Goal: Information Seeking & Learning: Check status

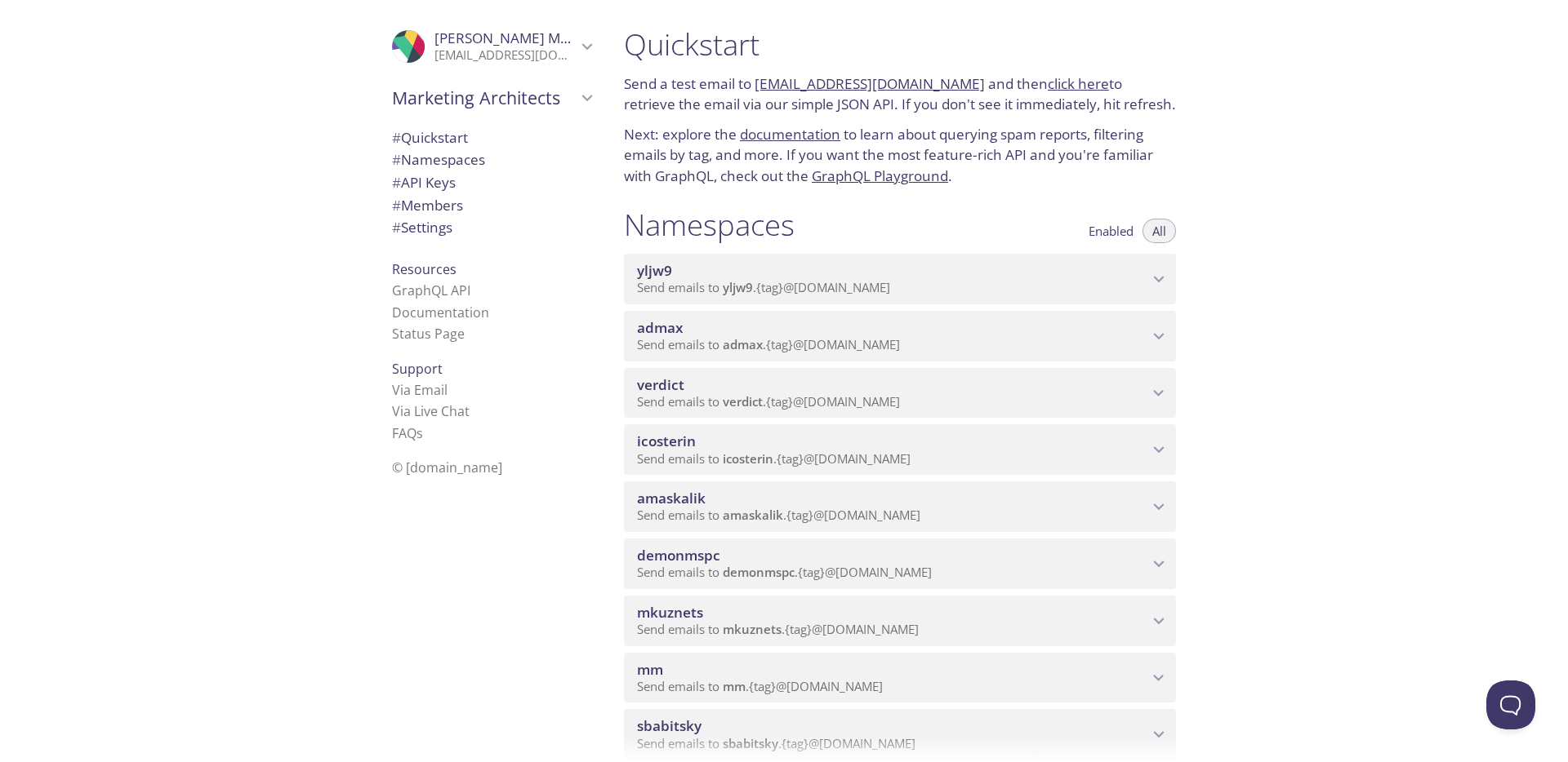
click at [875, 344] on span "Send emails to admax . {tag} @[DOMAIN_NAME]" at bounding box center [768, 344] width 263 height 16
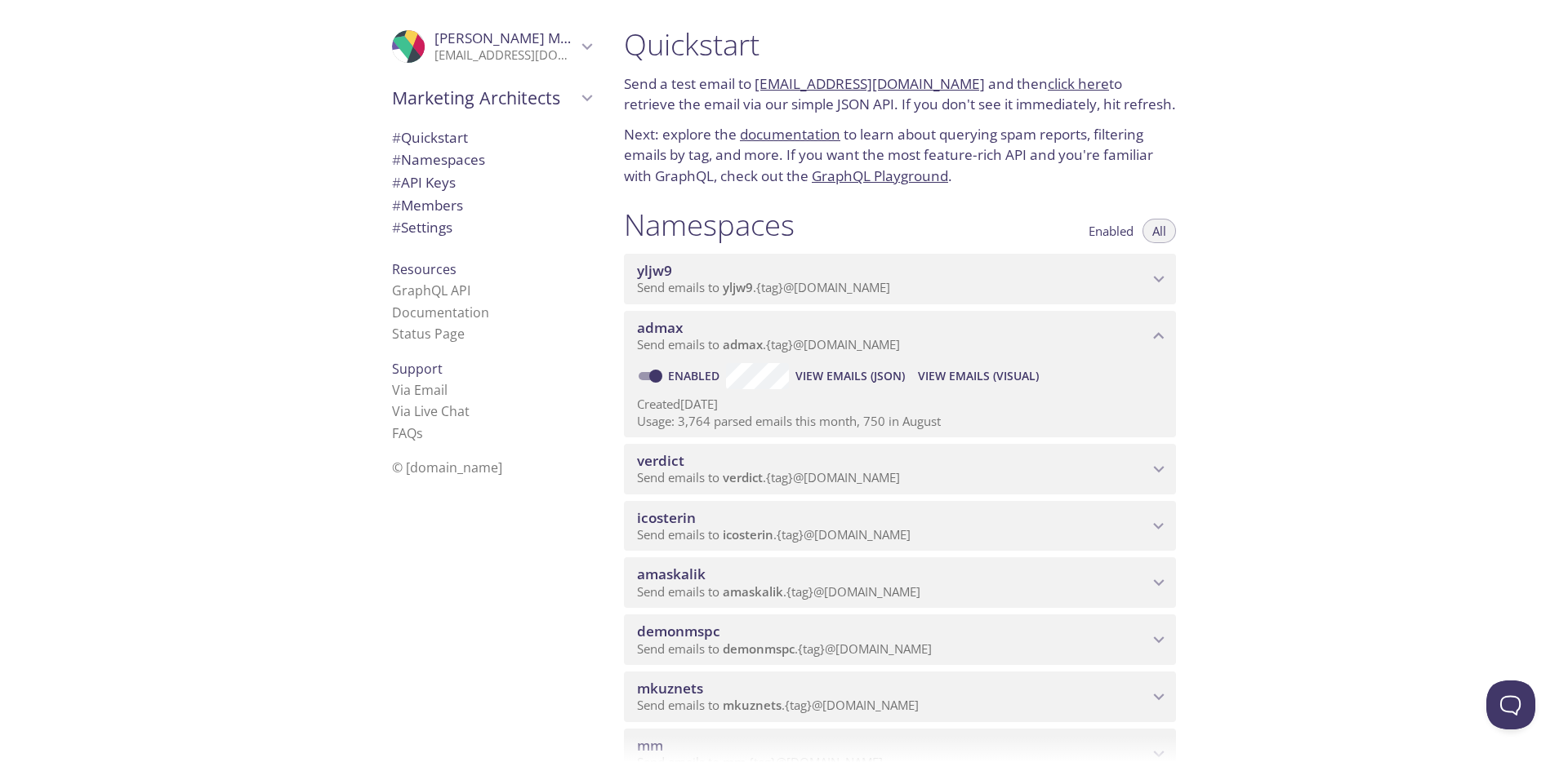
click at [982, 383] on span "View Emails (Visual)" at bounding box center [978, 377] width 121 height 19
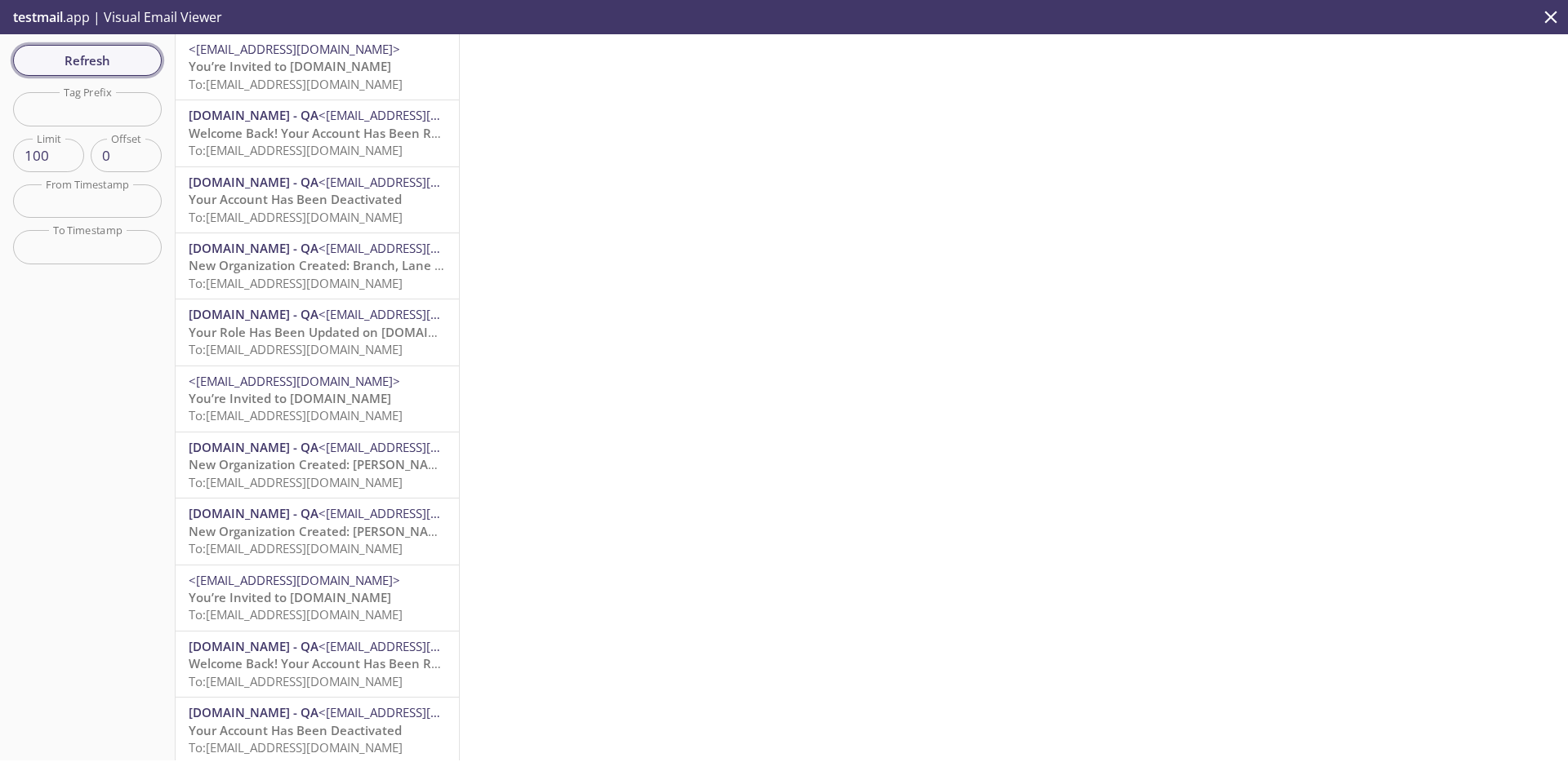
click at [116, 52] on span "Refresh" at bounding box center [88, 60] width 122 height 21
click at [134, 60] on span "Refresh" at bounding box center [88, 60] width 122 height 21
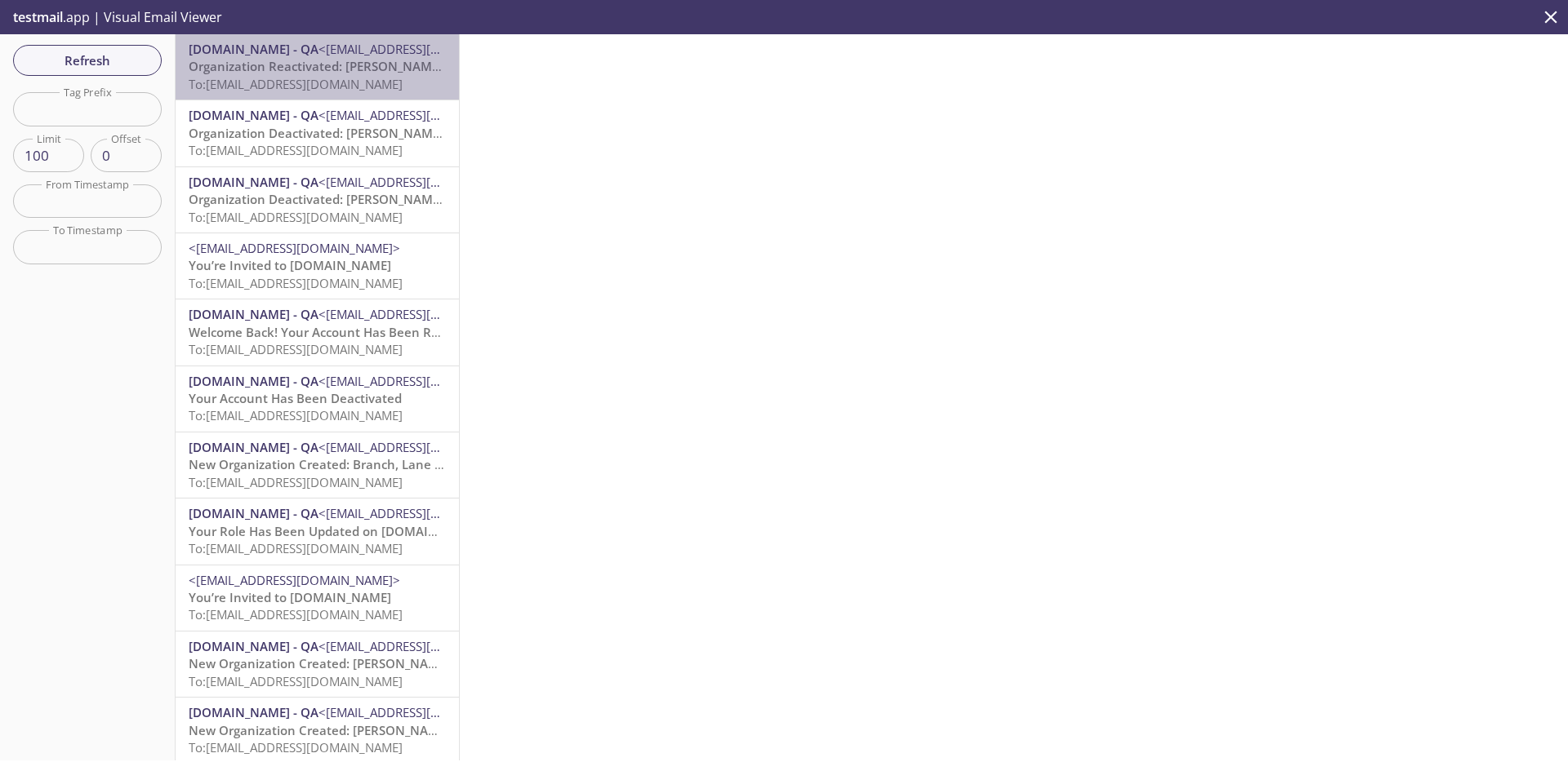
click at [333, 87] on span "To: [EMAIL_ADDRESS][DOMAIN_NAME]" at bounding box center [295, 84] width 214 height 16
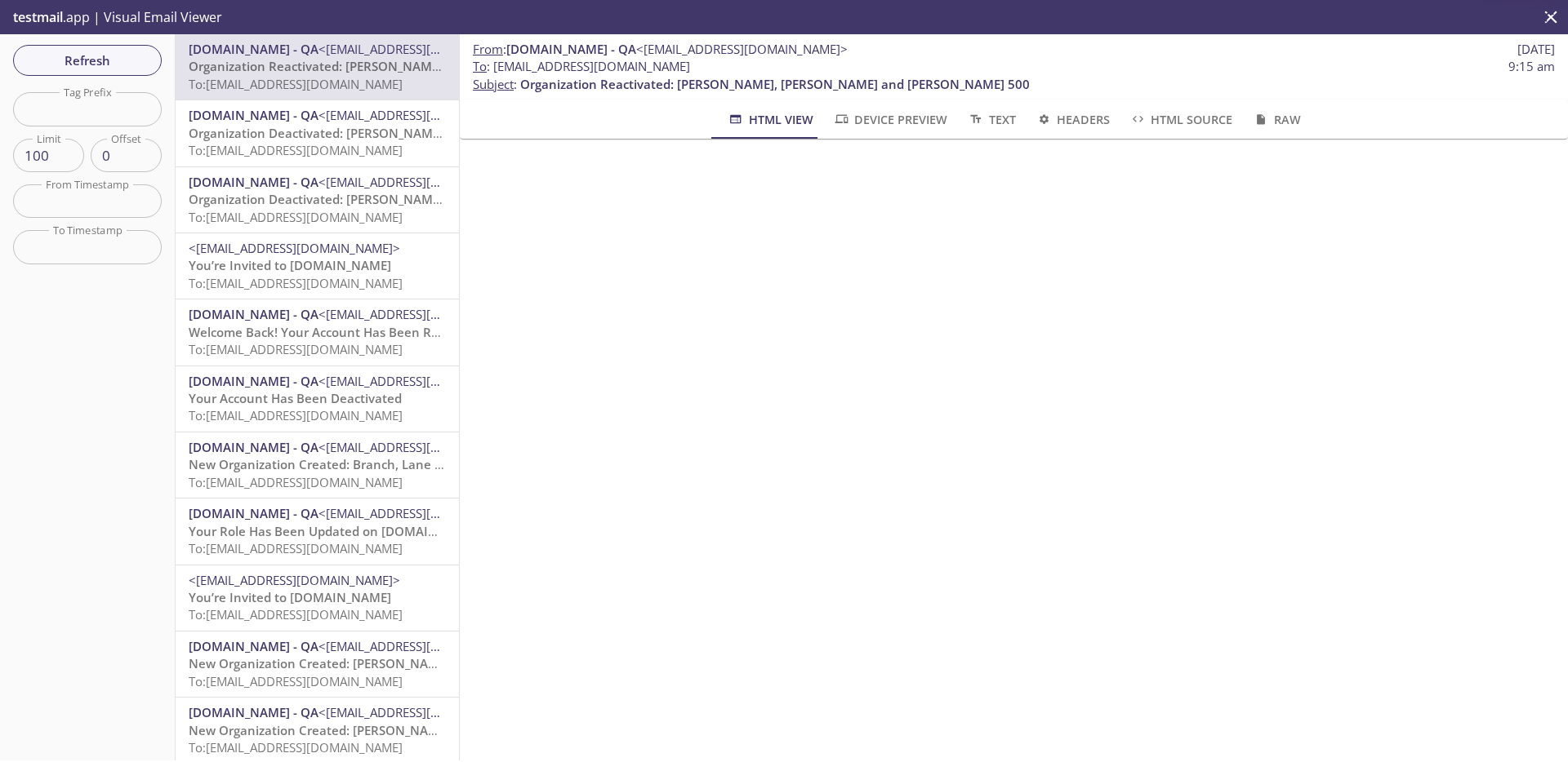
click at [334, 130] on span "Organization Deactivated: [PERSON_NAME] Ltd 99" at bounding box center [335, 133] width 294 height 16
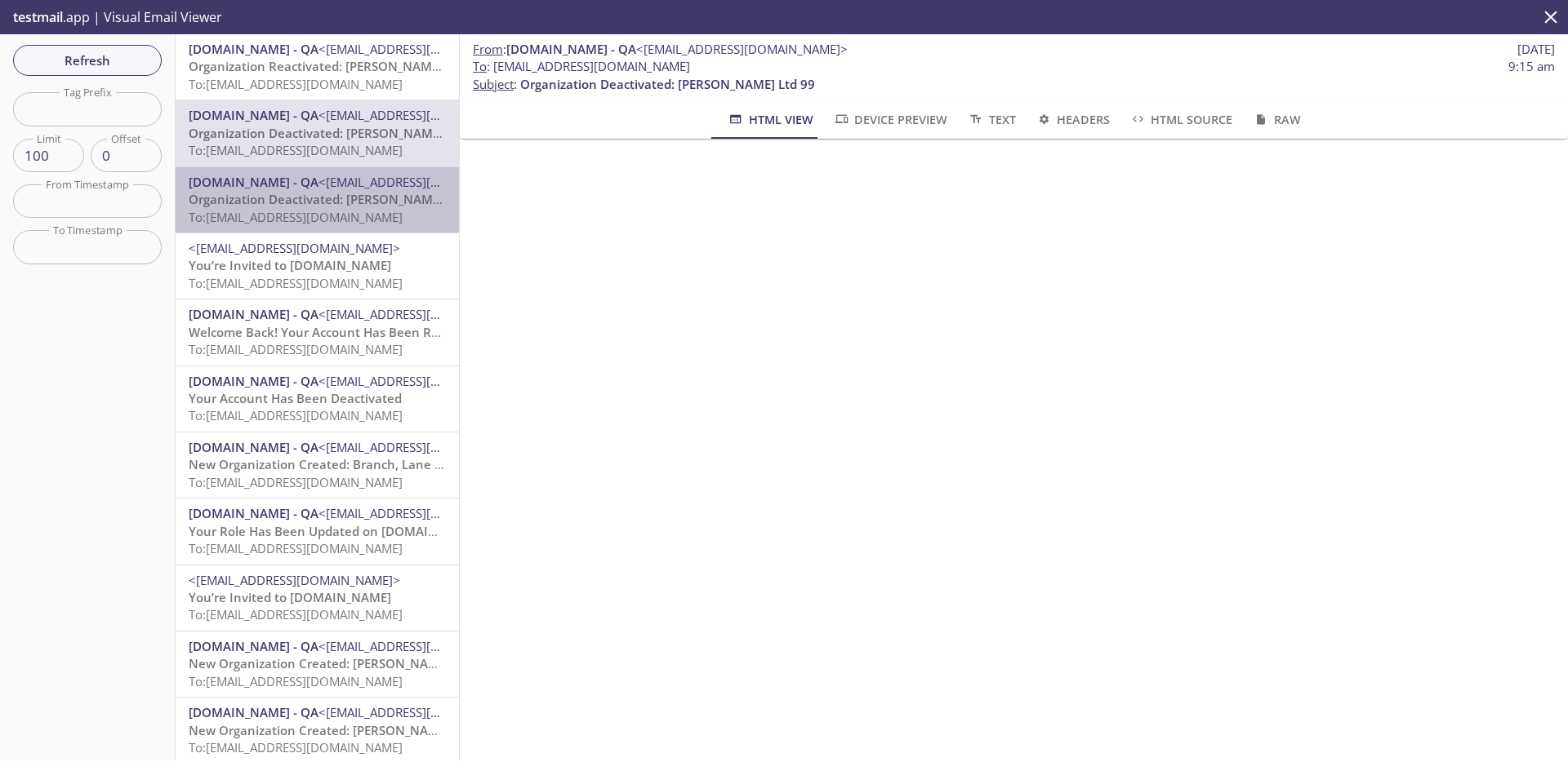
click at [321, 191] on span "Organization Deactivated: [PERSON_NAME], [PERSON_NAME] and [PERSON_NAME] 500" at bounding box center [443, 199] width 510 height 16
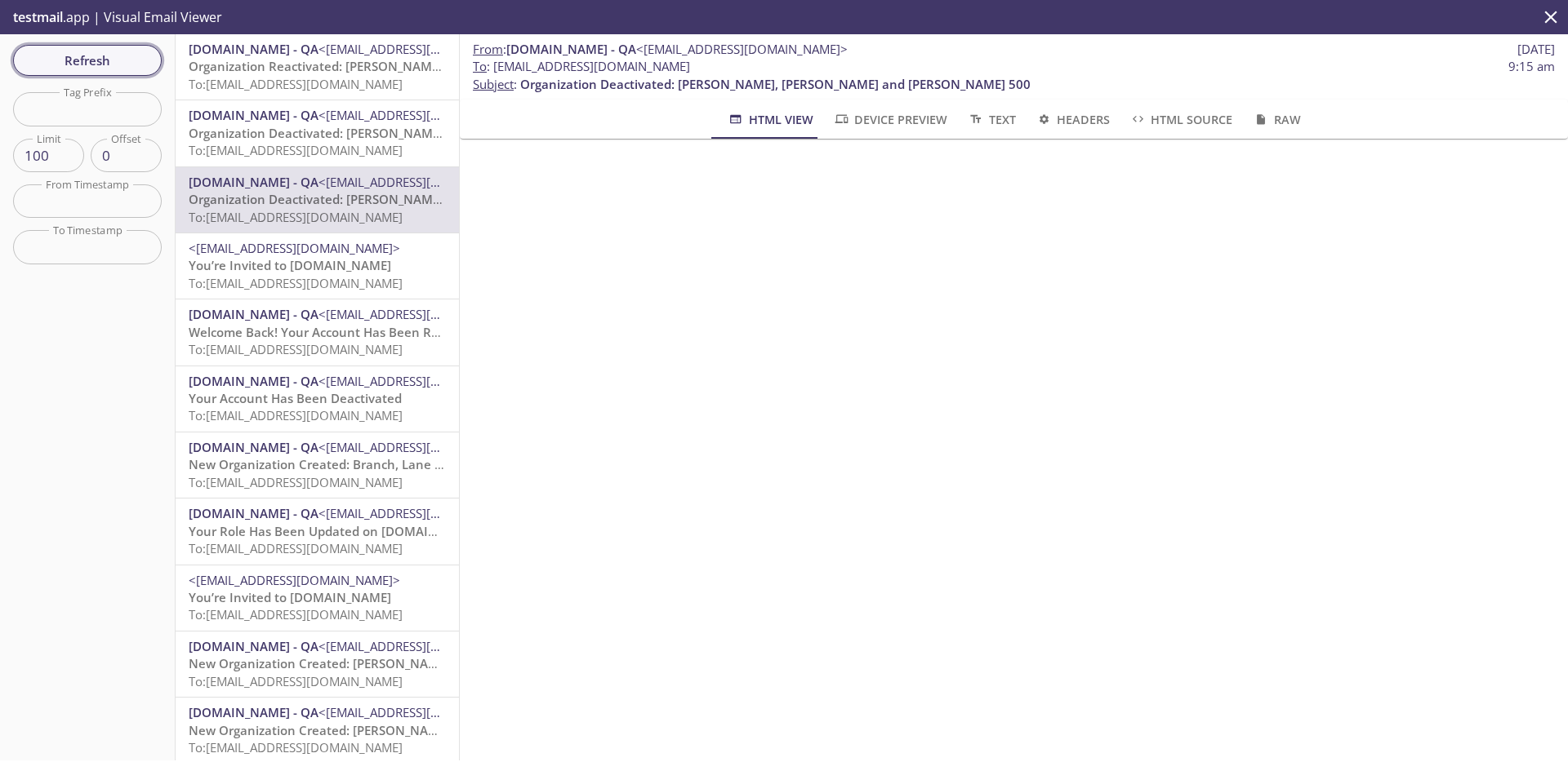
click at [101, 65] on span "Refresh" at bounding box center [88, 60] width 122 height 21
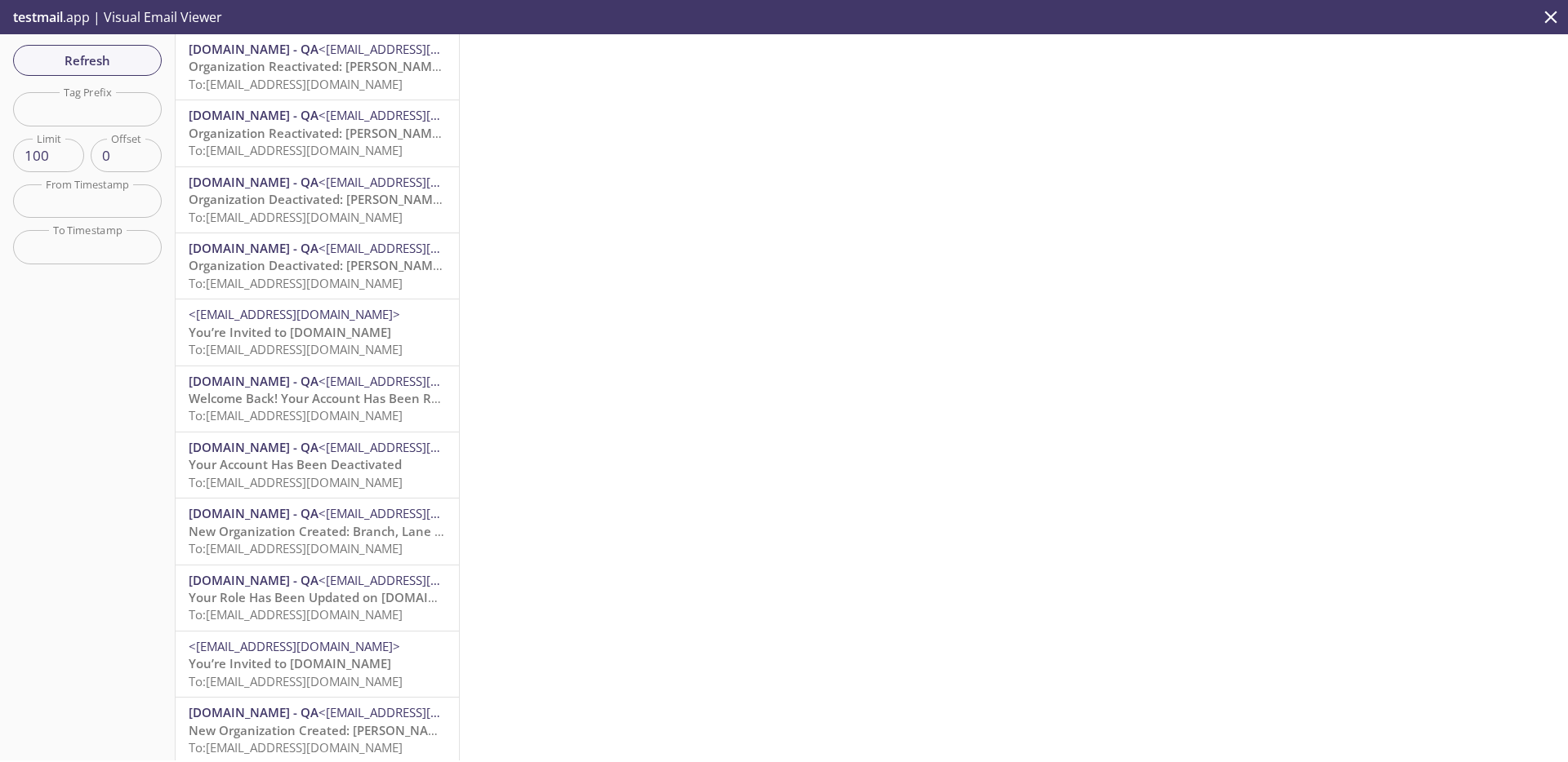
click at [88, 80] on div "Refresh Filters Tag Prefix Tag Prefix Limit 100 Limit Offset 0 Offset From Time…" at bounding box center [88, 398] width 176 height 727
click at [98, 66] on span "Refresh" at bounding box center [88, 60] width 122 height 21
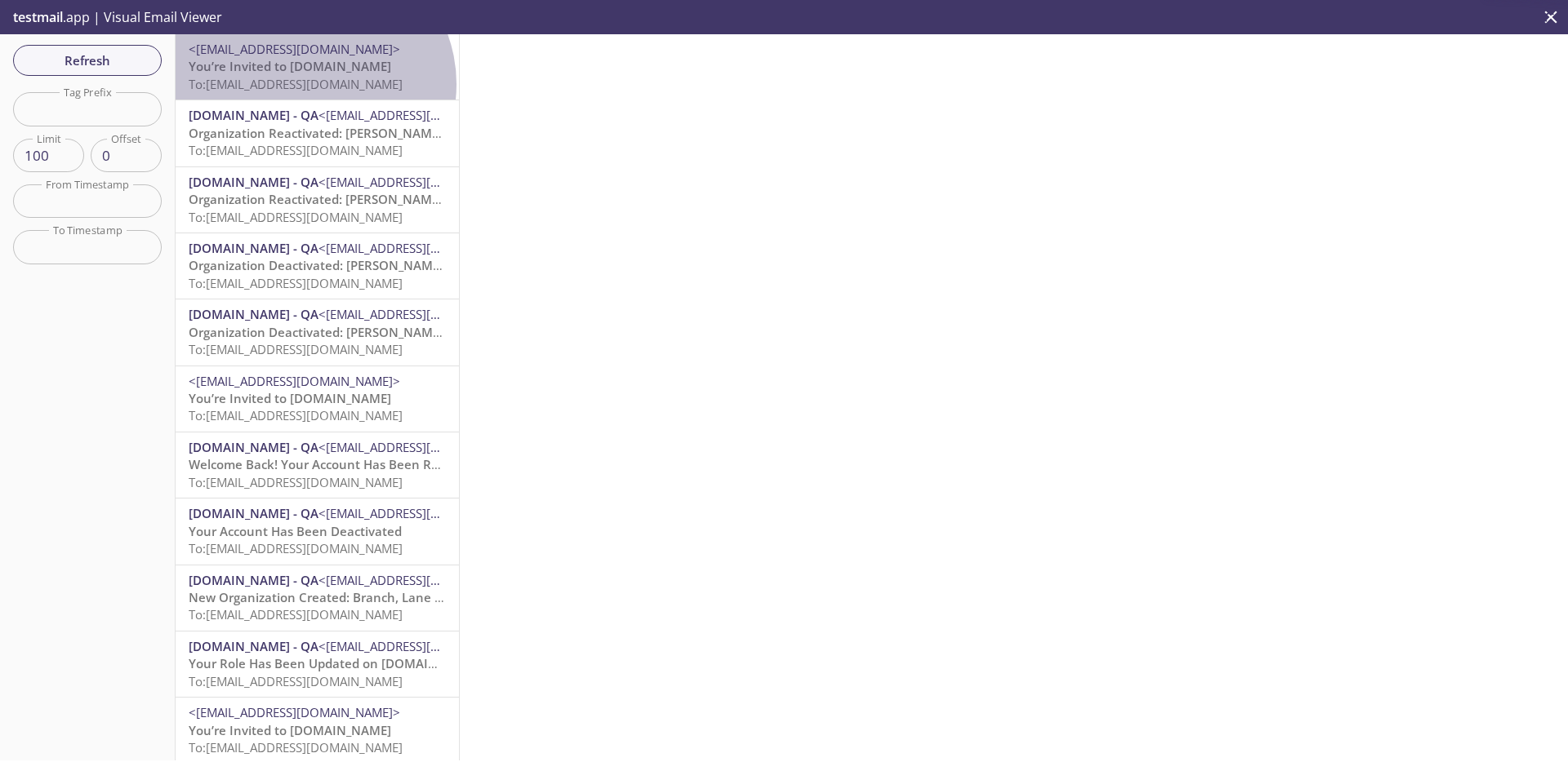
click at [311, 84] on span "To: [EMAIL_ADDRESS][DOMAIN_NAME]" at bounding box center [295, 84] width 214 height 16
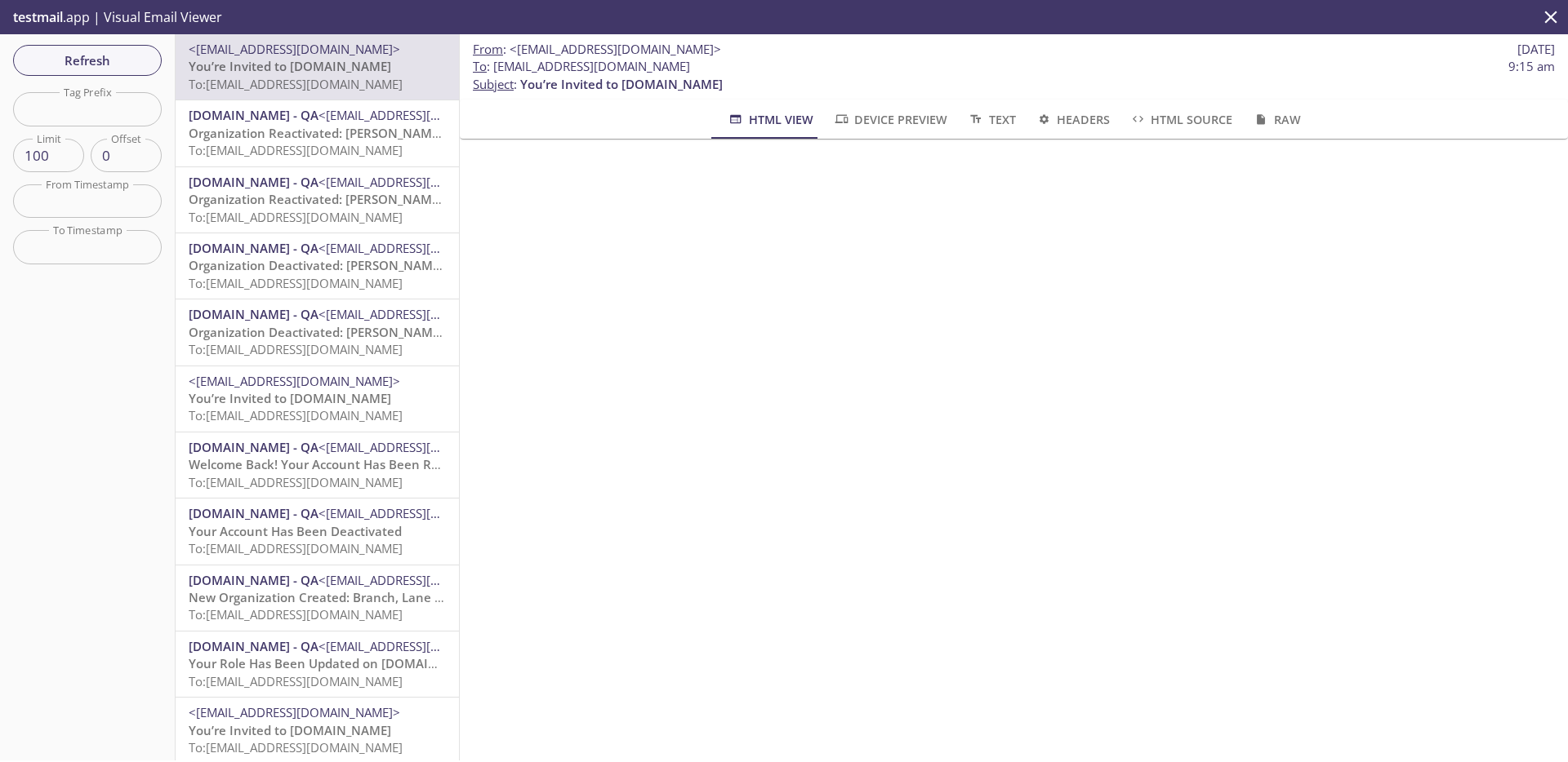
click at [308, 403] on span "You’re Invited to [DOMAIN_NAME]" at bounding box center [289, 398] width 203 height 16
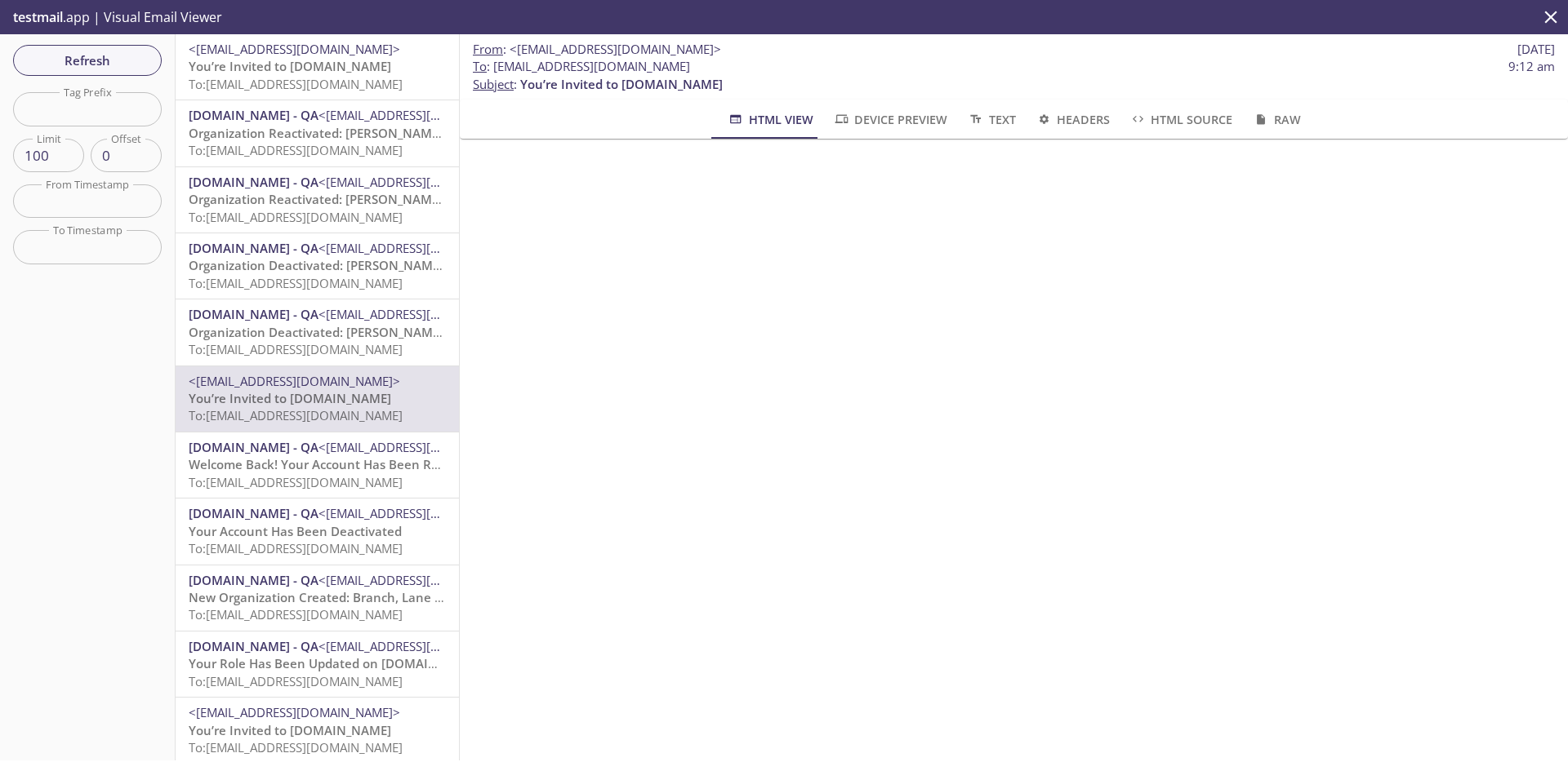
click at [311, 474] on span "To: [EMAIL_ADDRESS][DOMAIN_NAME]" at bounding box center [295, 482] width 214 height 16
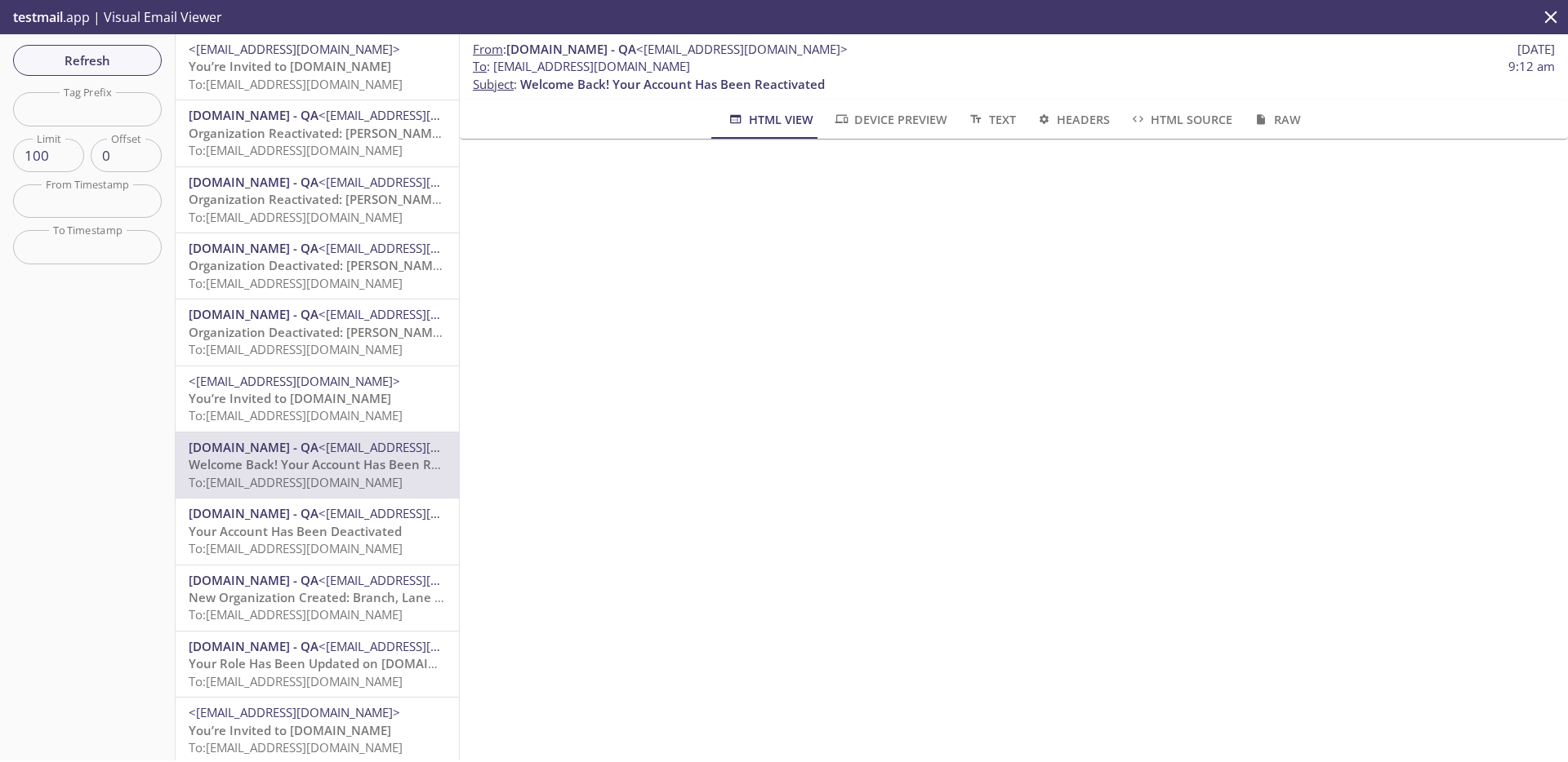
click at [293, 390] on span "You’re Invited to [DOMAIN_NAME]" at bounding box center [289, 398] width 203 height 16
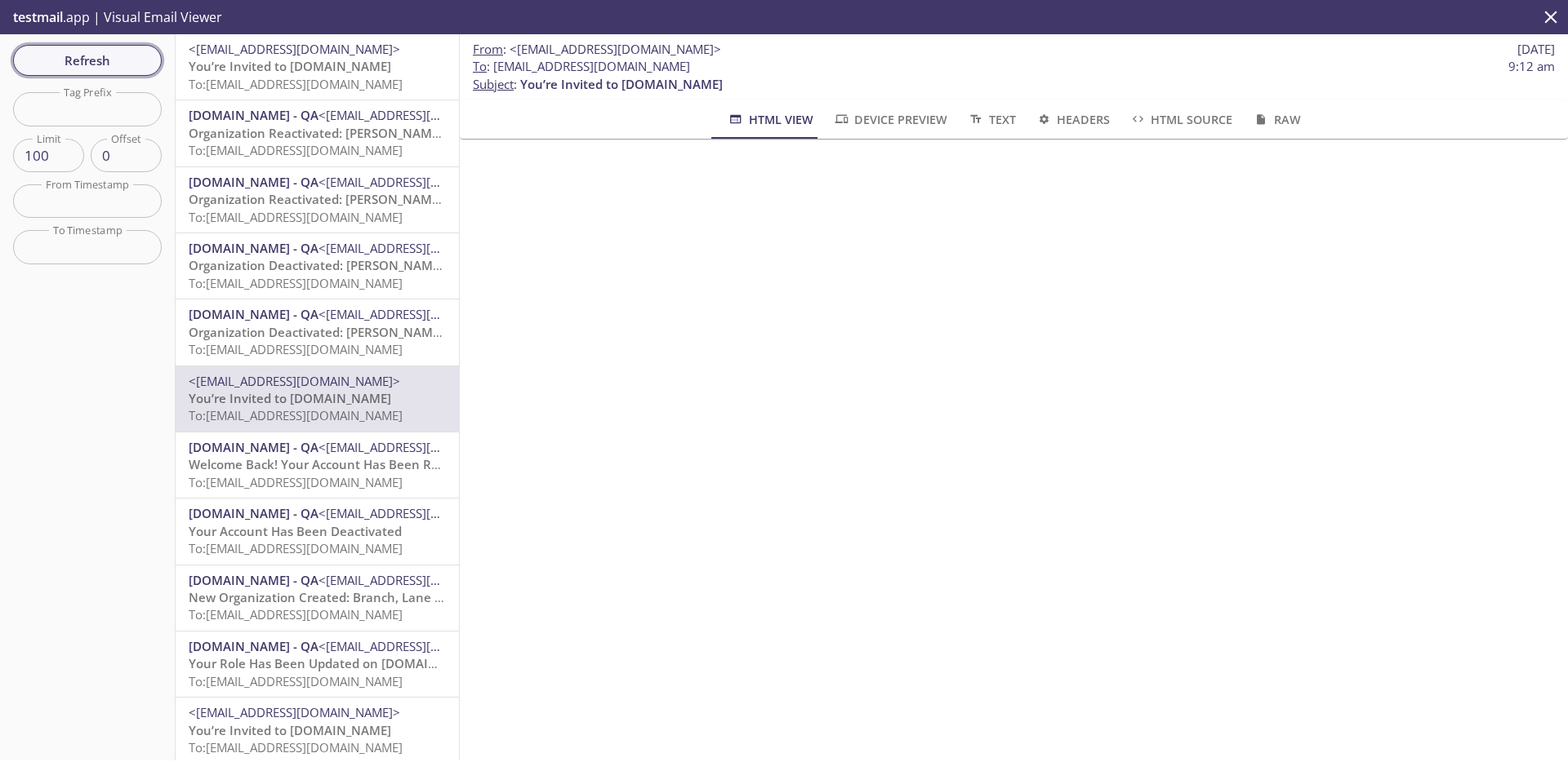
click at [78, 53] on span "Refresh" at bounding box center [88, 60] width 122 height 21
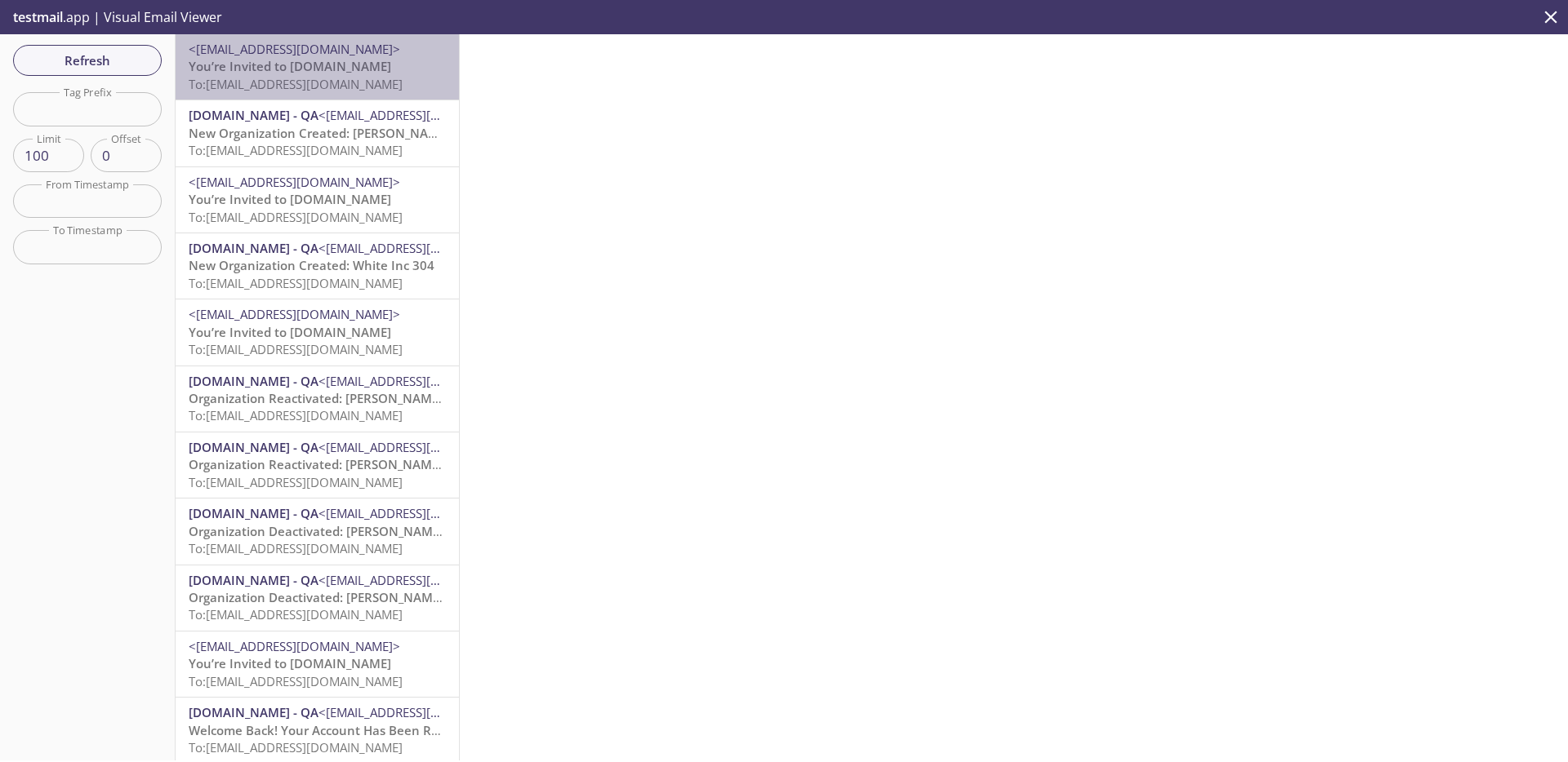
click at [367, 77] on span "To: [EMAIL_ADDRESS][DOMAIN_NAME]" at bounding box center [295, 84] width 214 height 16
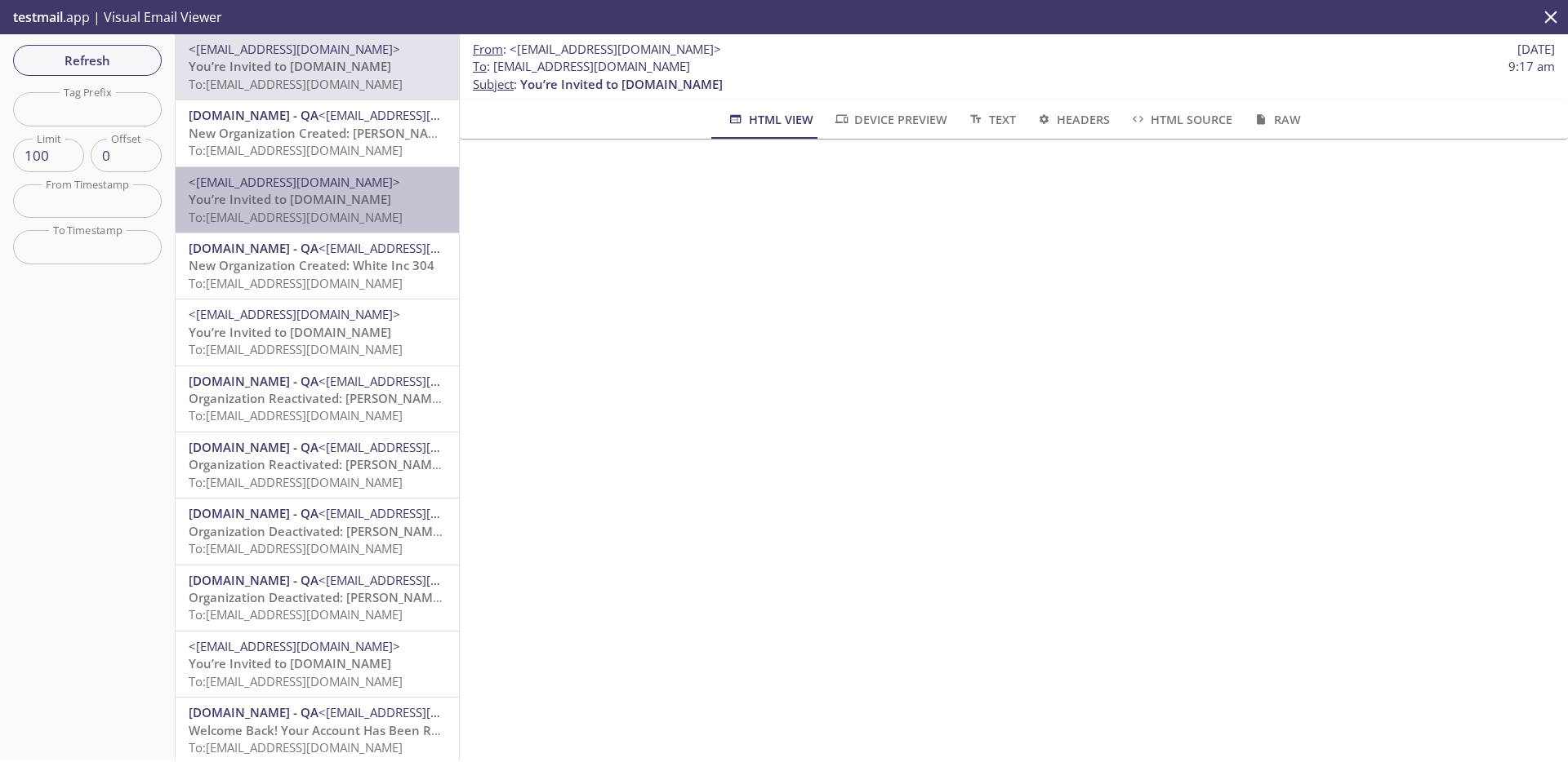
click at [363, 193] on p "You’re Invited to [DOMAIN_NAME] To: [EMAIL_ADDRESS][DOMAIN_NAME]" at bounding box center [317, 209] width 257 height 35
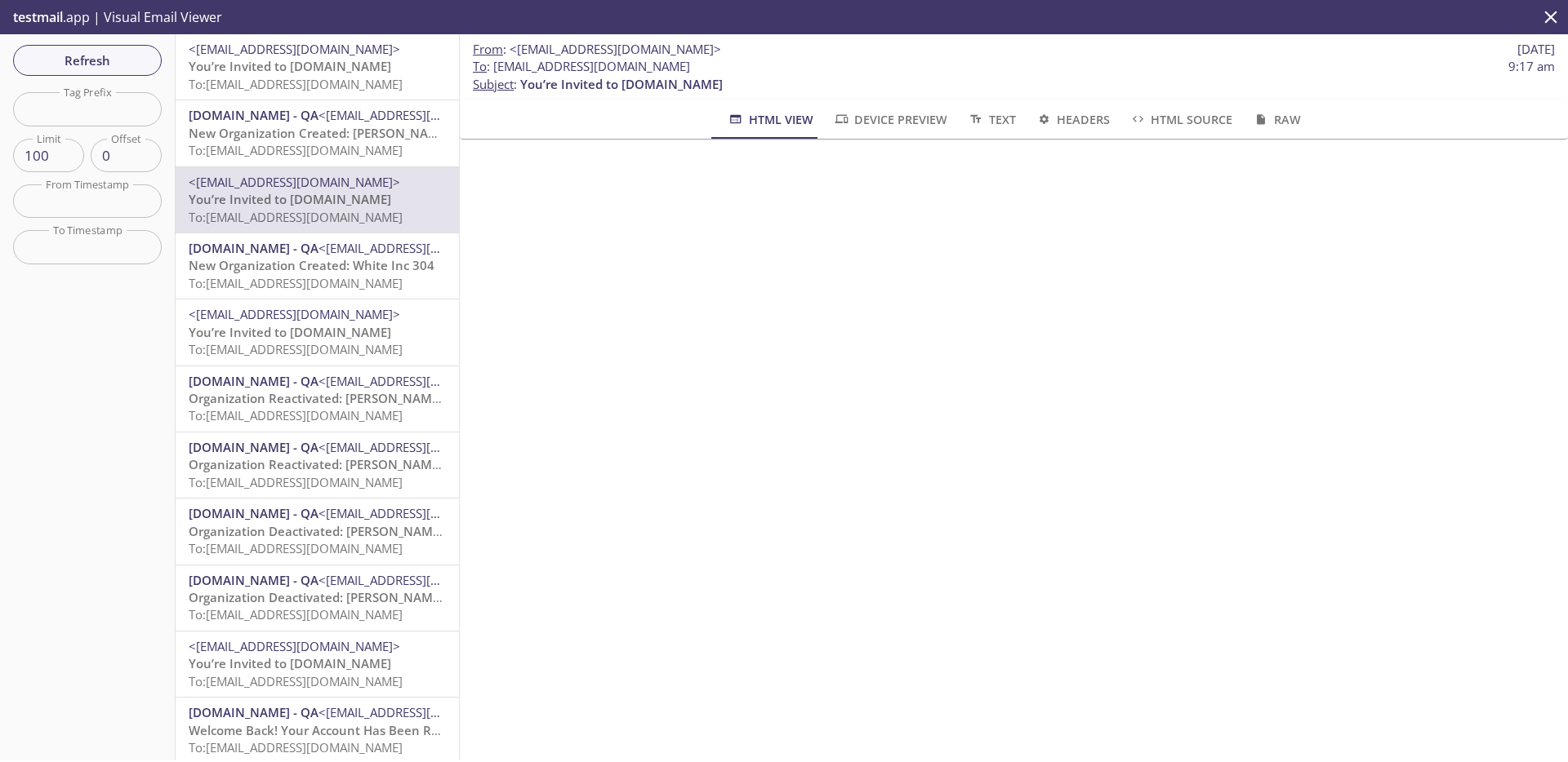
click at [356, 72] on p "You’re Invited to [DOMAIN_NAME] To: [EMAIL_ADDRESS][DOMAIN_NAME]" at bounding box center [317, 76] width 257 height 35
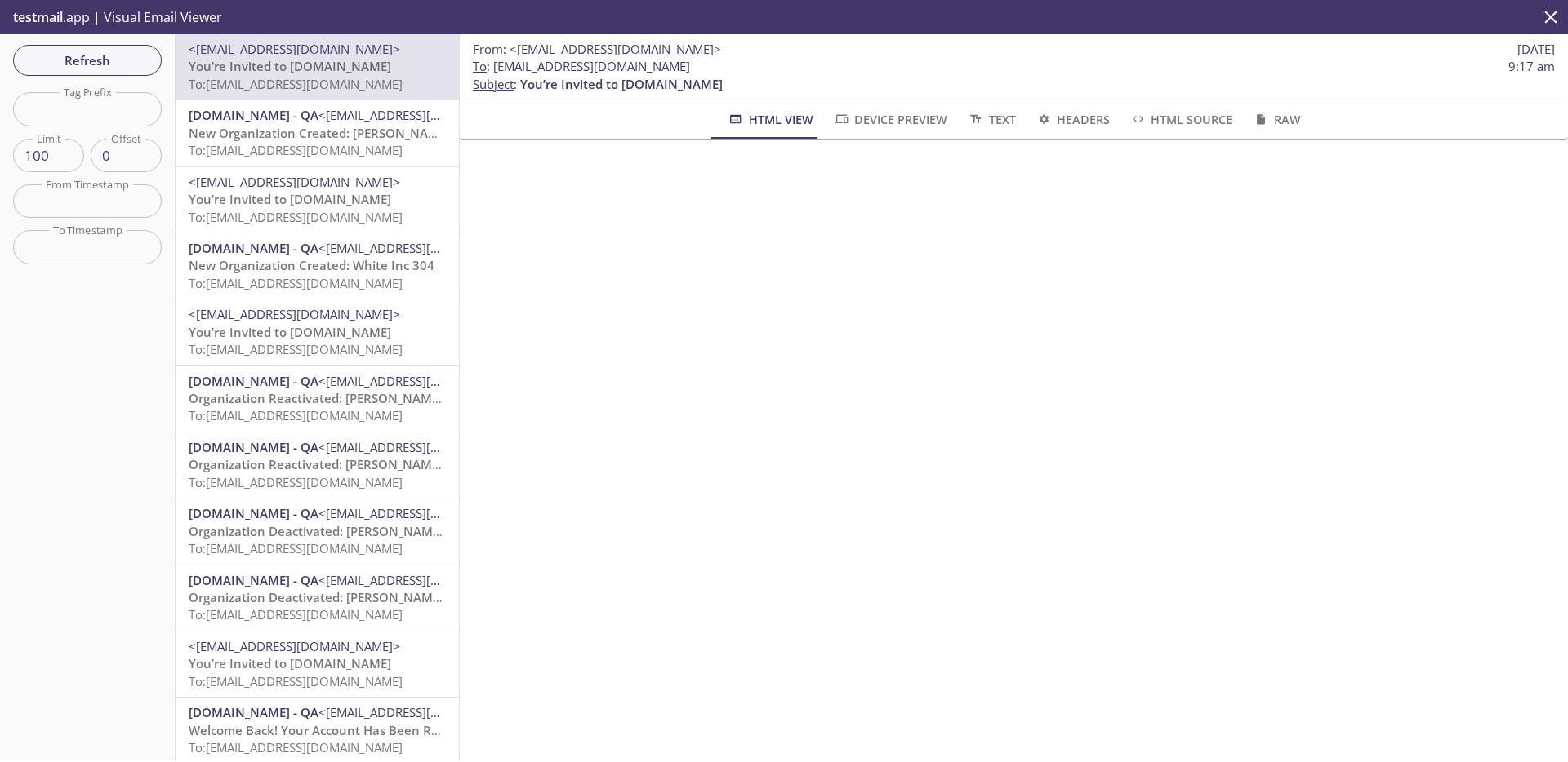
click at [363, 219] on span "To: [EMAIL_ADDRESS][DOMAIN_NAME]" at bounding box center [295, 217] width 214 height 16
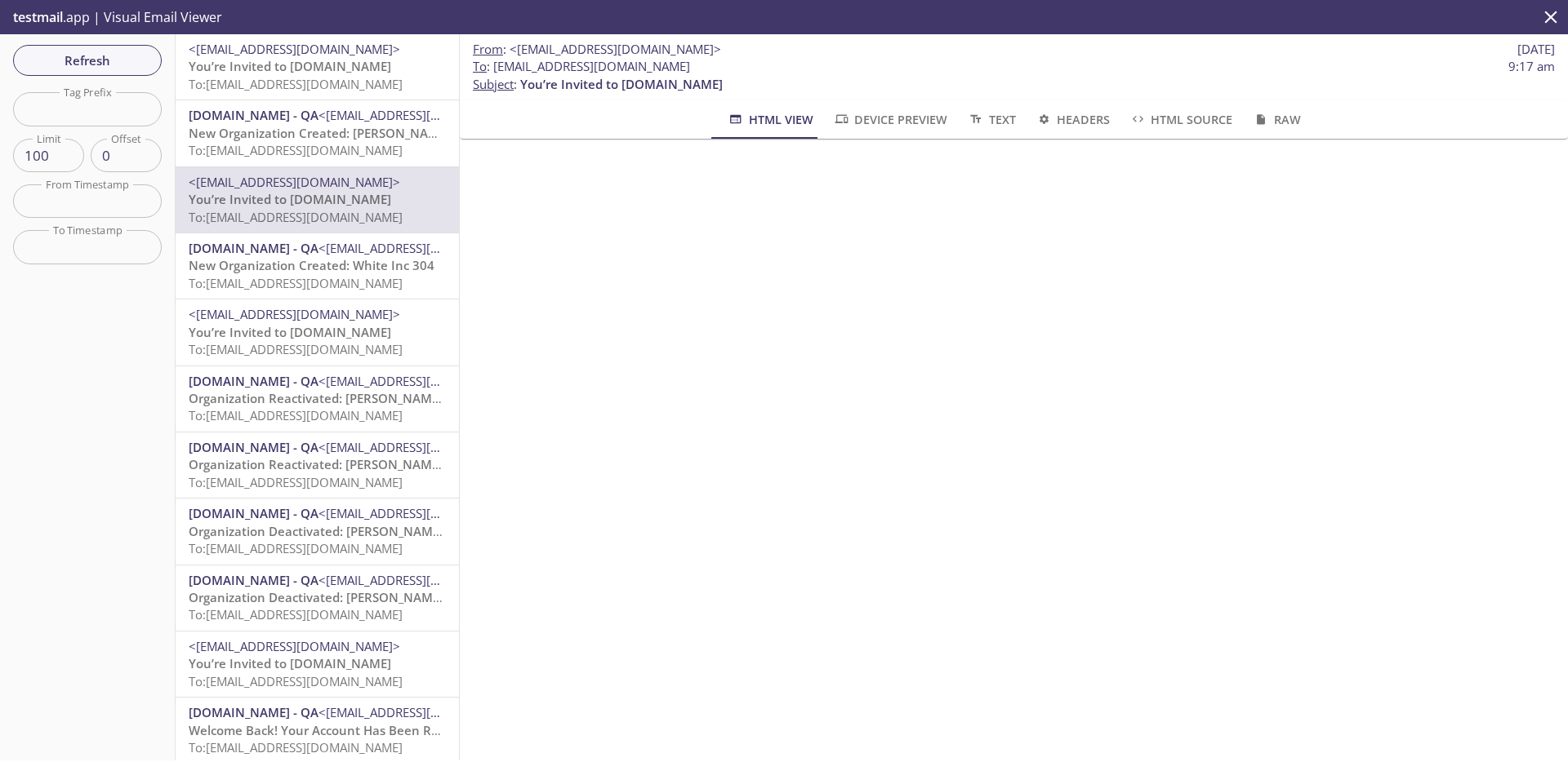
click at [548, 74] on span "To : [EMAIL_ADDRESS][DOMAIN_NAME]" at bounding box center [582, 66] width 218 height 17
drag, startPoint x: 493, startPoint y: 69, endPoint x: 789, endPoint y: 71, distance: 296.0
click at [789, 71] on span "To : [EMAIL_ADDRESS][DOMAIN_NAME] 9:17 am" at bounding box center [1013, 66] width 1082 height 17
copy span "[EMAIL_ADDRESS][DOMAIN_NAME]"
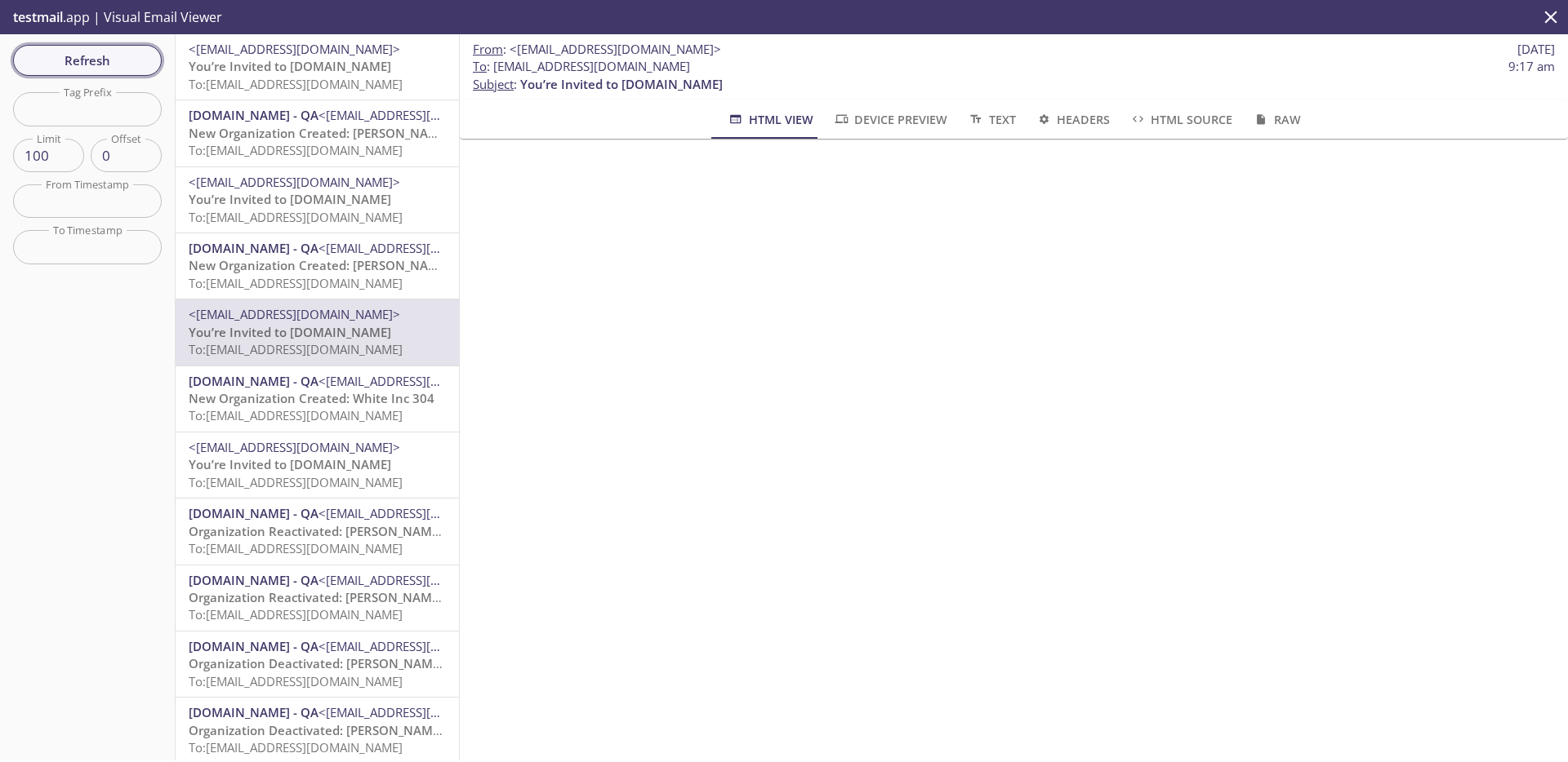
click at [118, 69] on span "Refresh" at bounding box center [88, 60] width 122 height 21
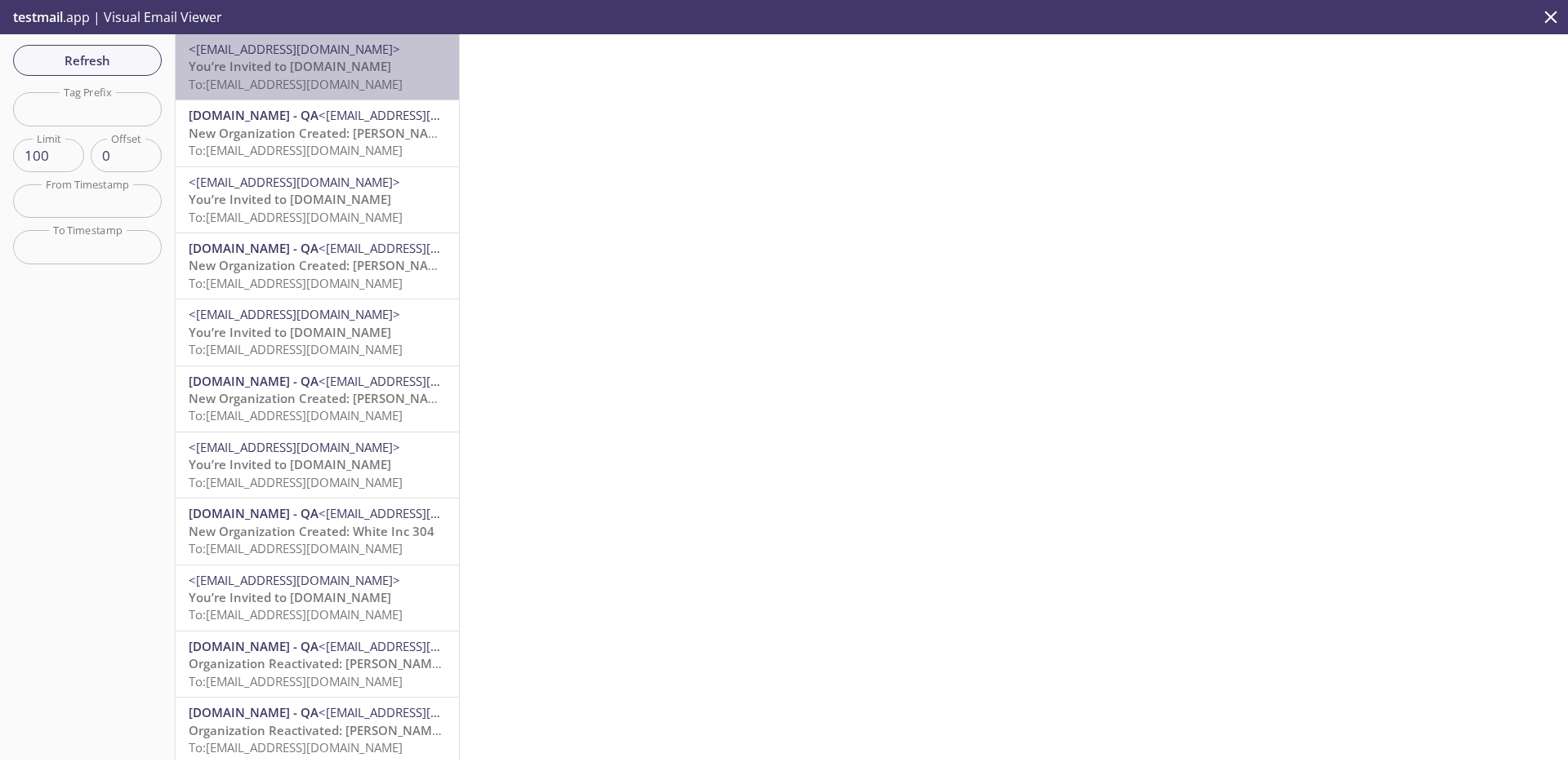
click at [382, 69] on p "You’re Invited to [DOMAIN_NAME] To: [EMAIL_ADDRESS][DOMAIN_NAME]" at bounding box center [317, 76] width 257 height 35
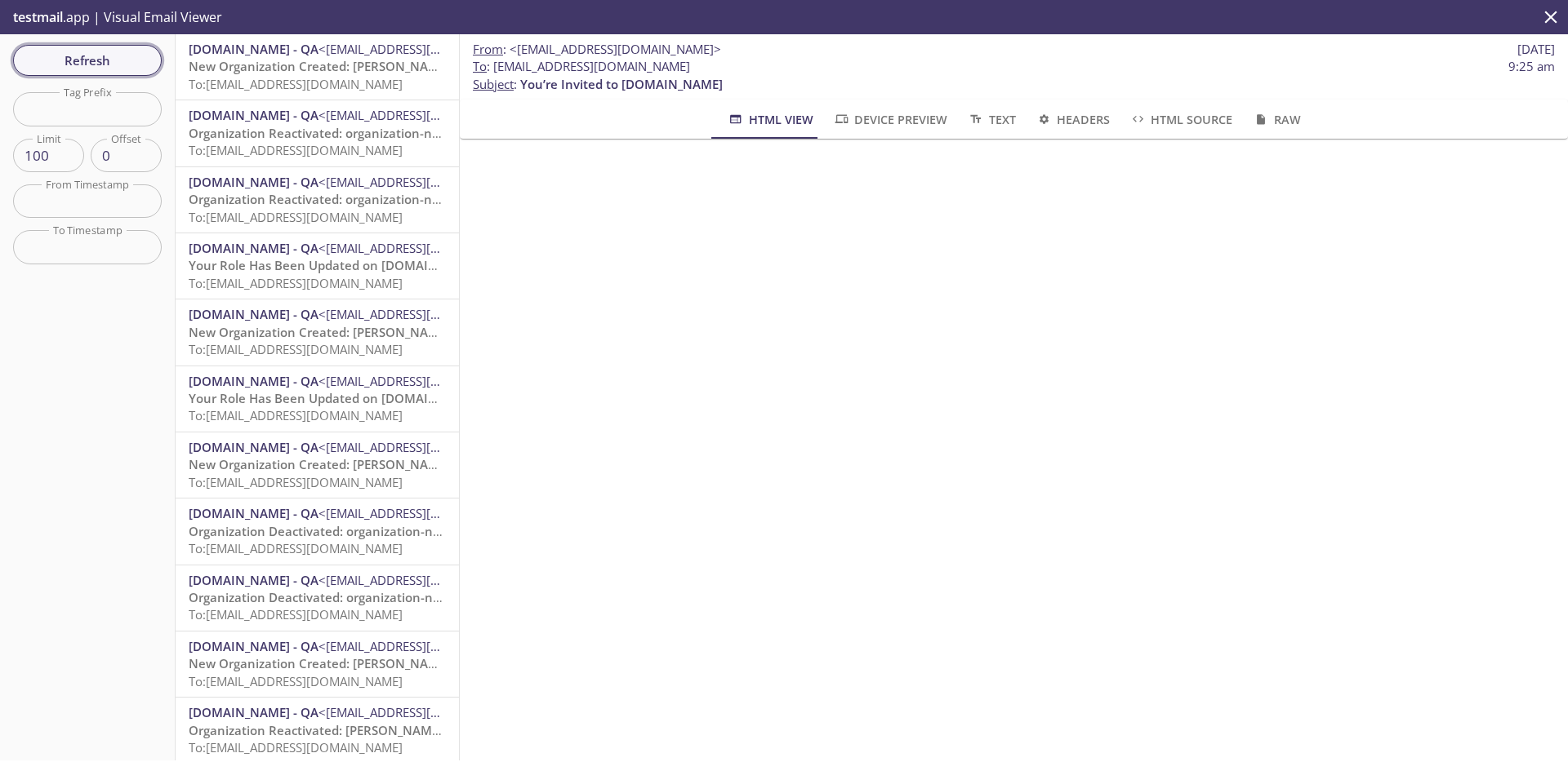
click at [99, 62] on span "Refresh" at bounding box center [88, 60] width 122 height 21
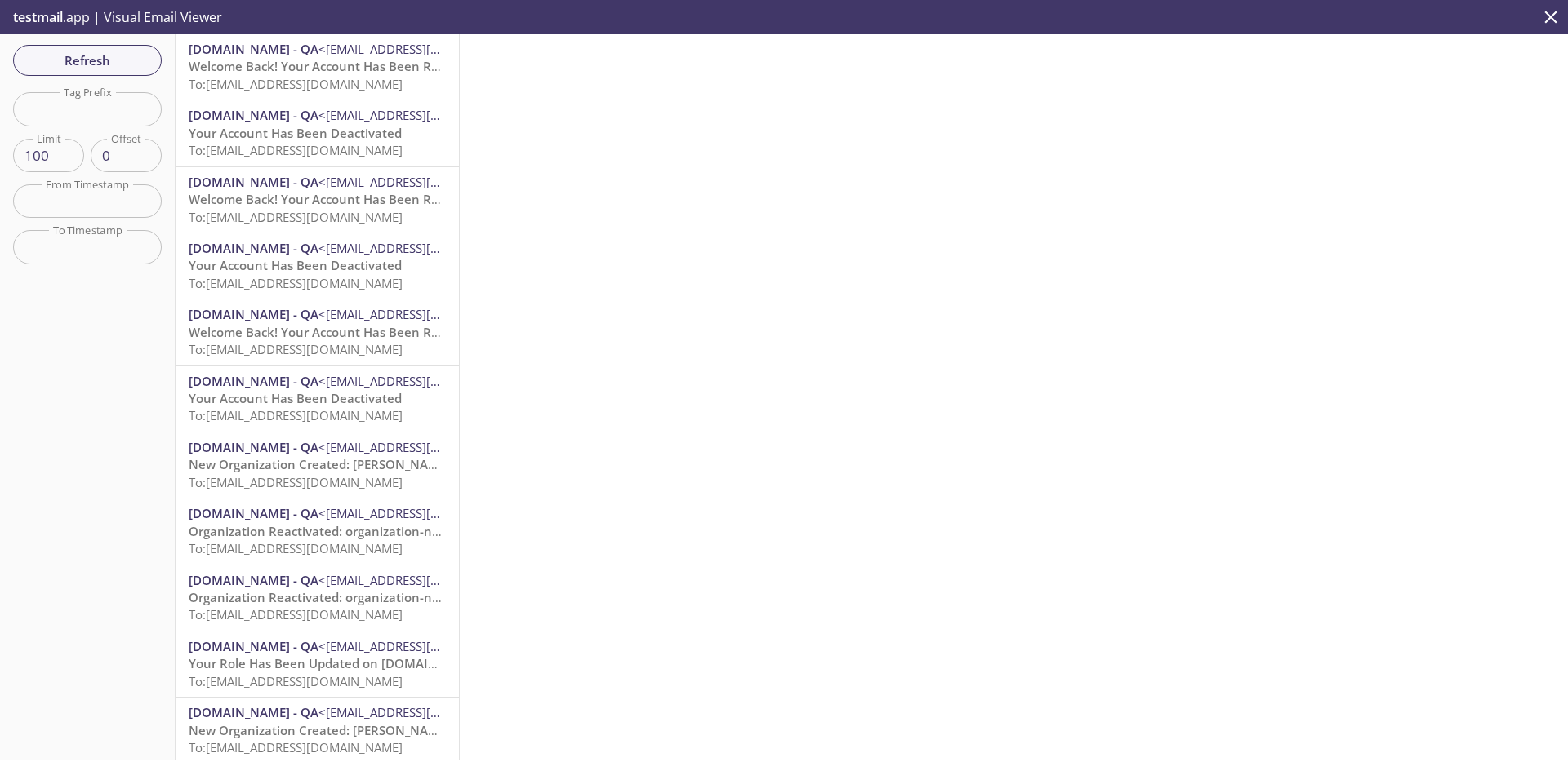
click at [364, 86] on span "To: [EMAIL_ADDRESS][DOMAIN_NAME]" at bounding box center [295, 84] width 214 height 16
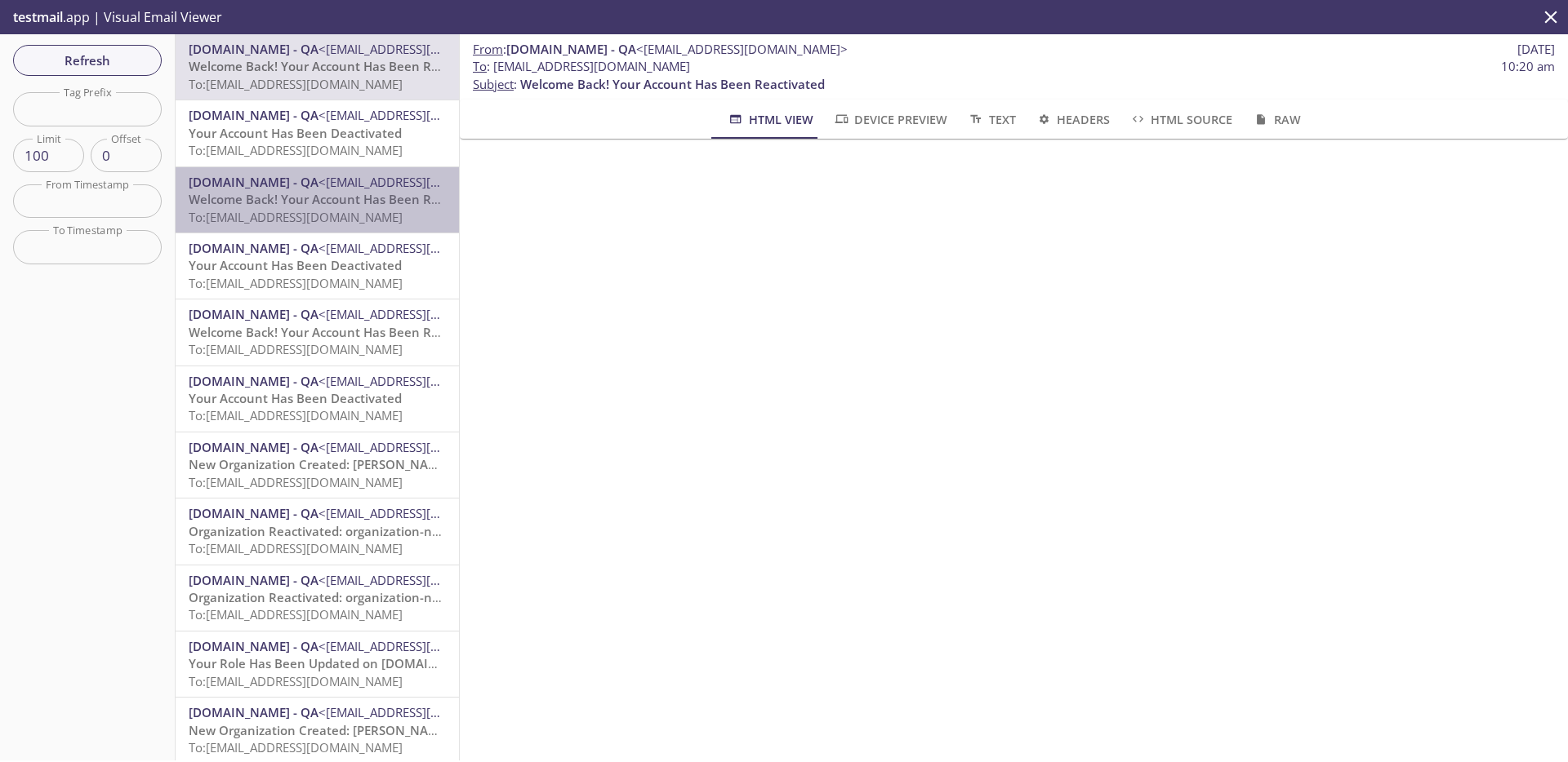
click at [377, 206] on span "Welcome Back! Your Account Has Been Reactivated" at bounding box center [340, 199] width 304 height 16
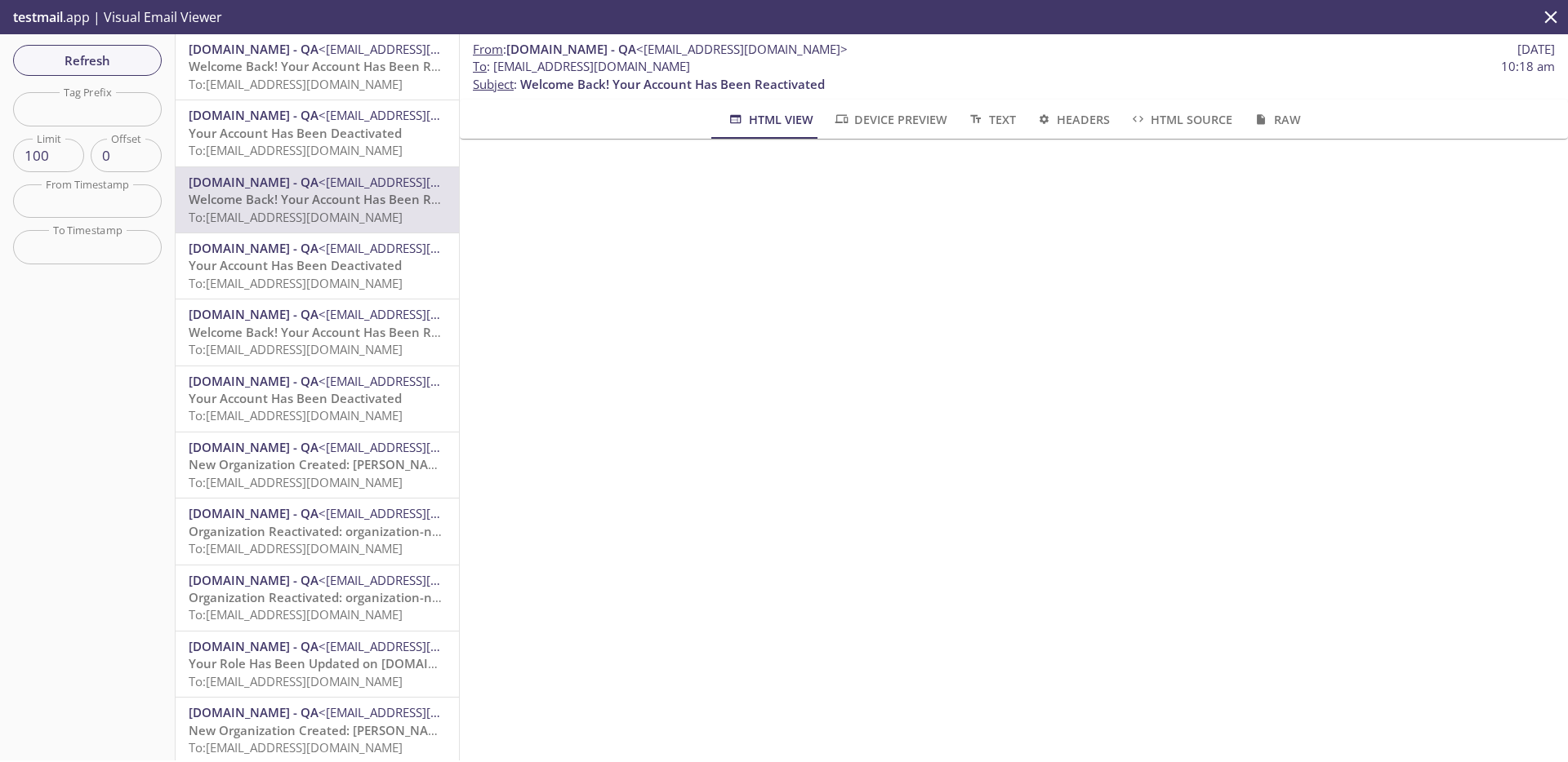
click at [371, 257] on span "Your Account Has Been Deactivated" at bounding box center [294, 265] width 213 height 16
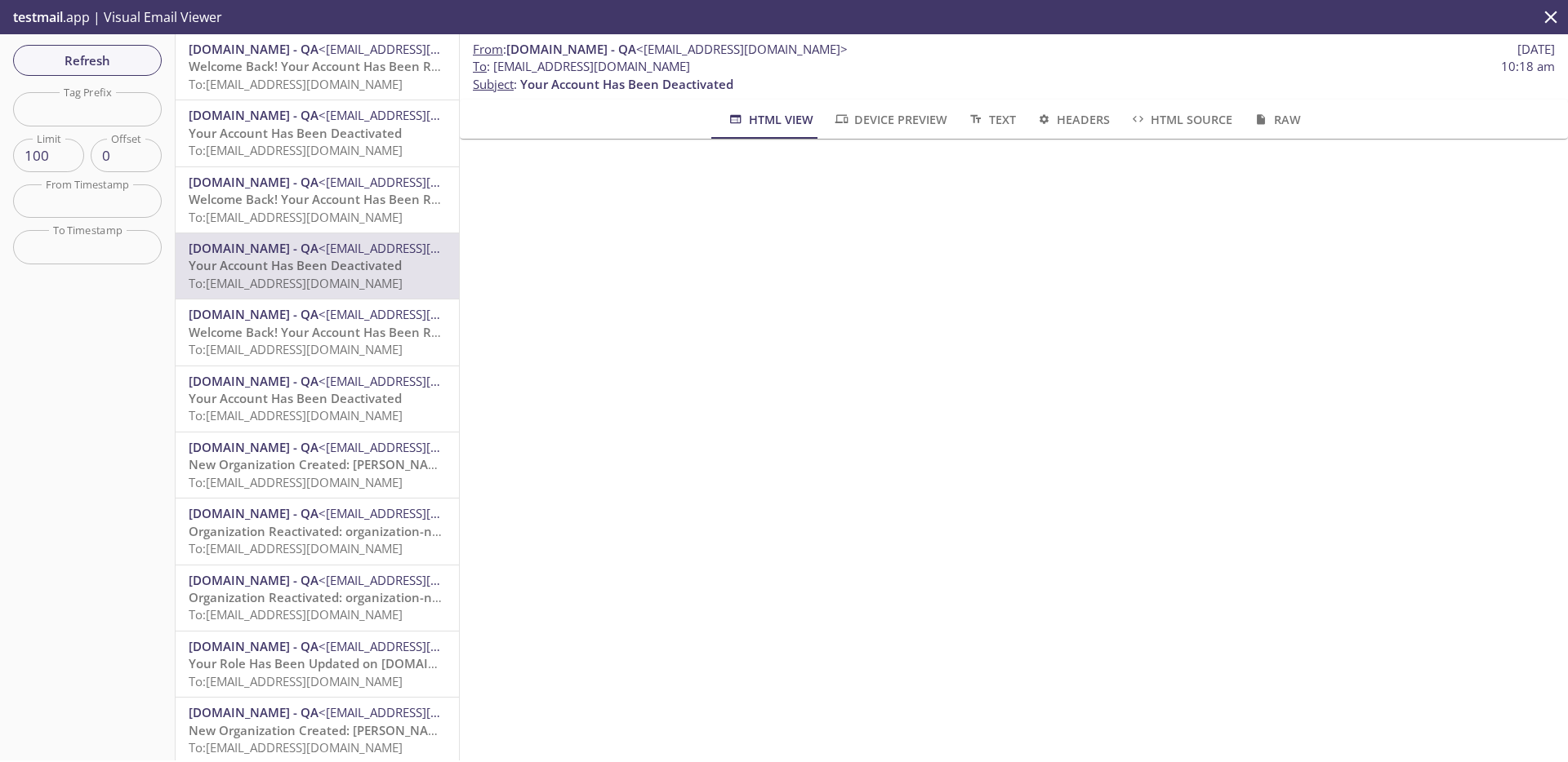
click at [367, 314] on span "<[EMAIL_ADDRESS][DOMAIN_NAME]>" at bounding box center [424, 314] width 211 height 16
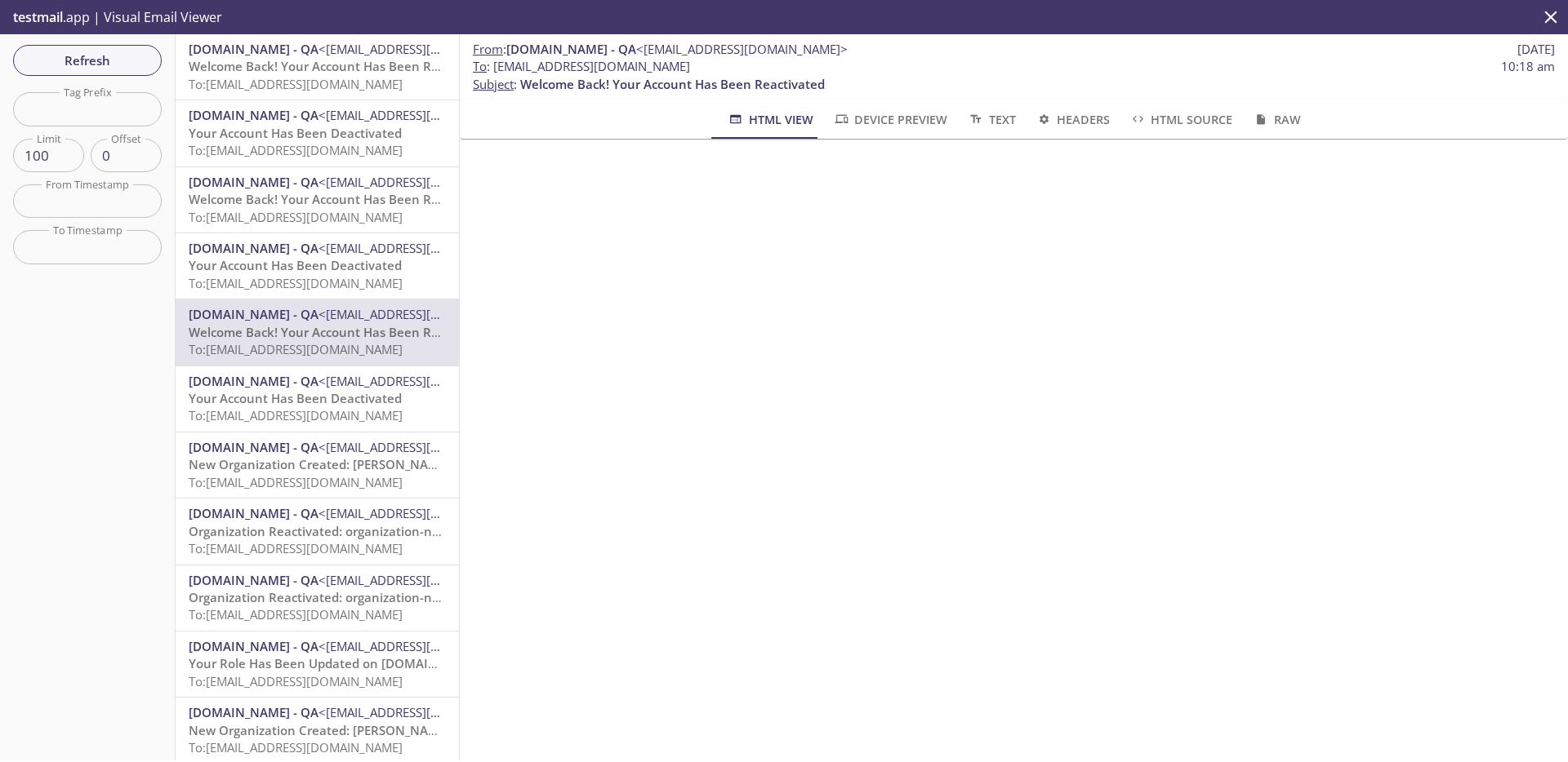
click at [376, 403] on span "Your Account Has Been Deactivated" at bounding box center [294, 398] width 213 height 16
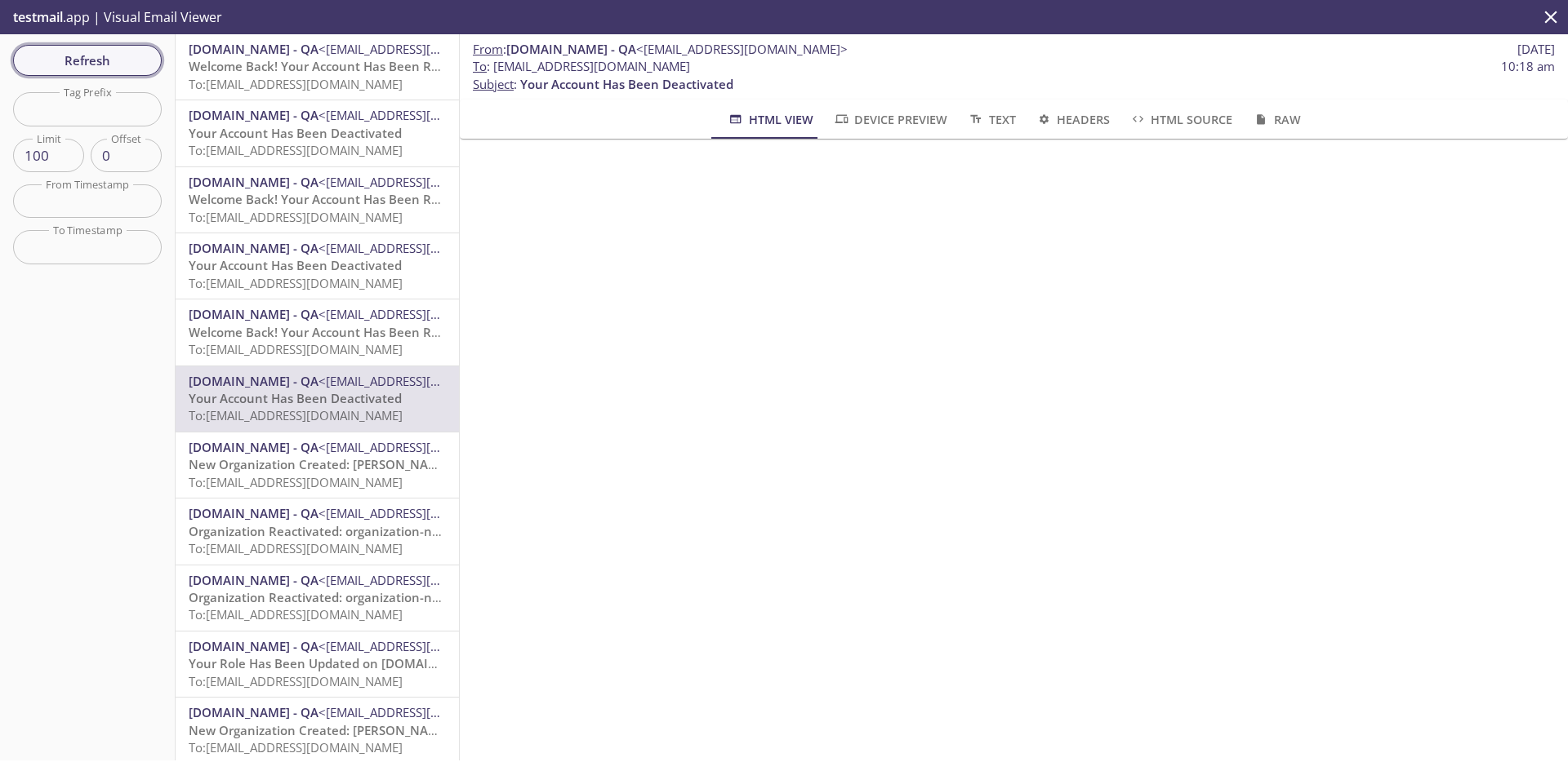
click at [134, 51] on span "Refresh" at bounding box center [88, 60] width 122 height 21
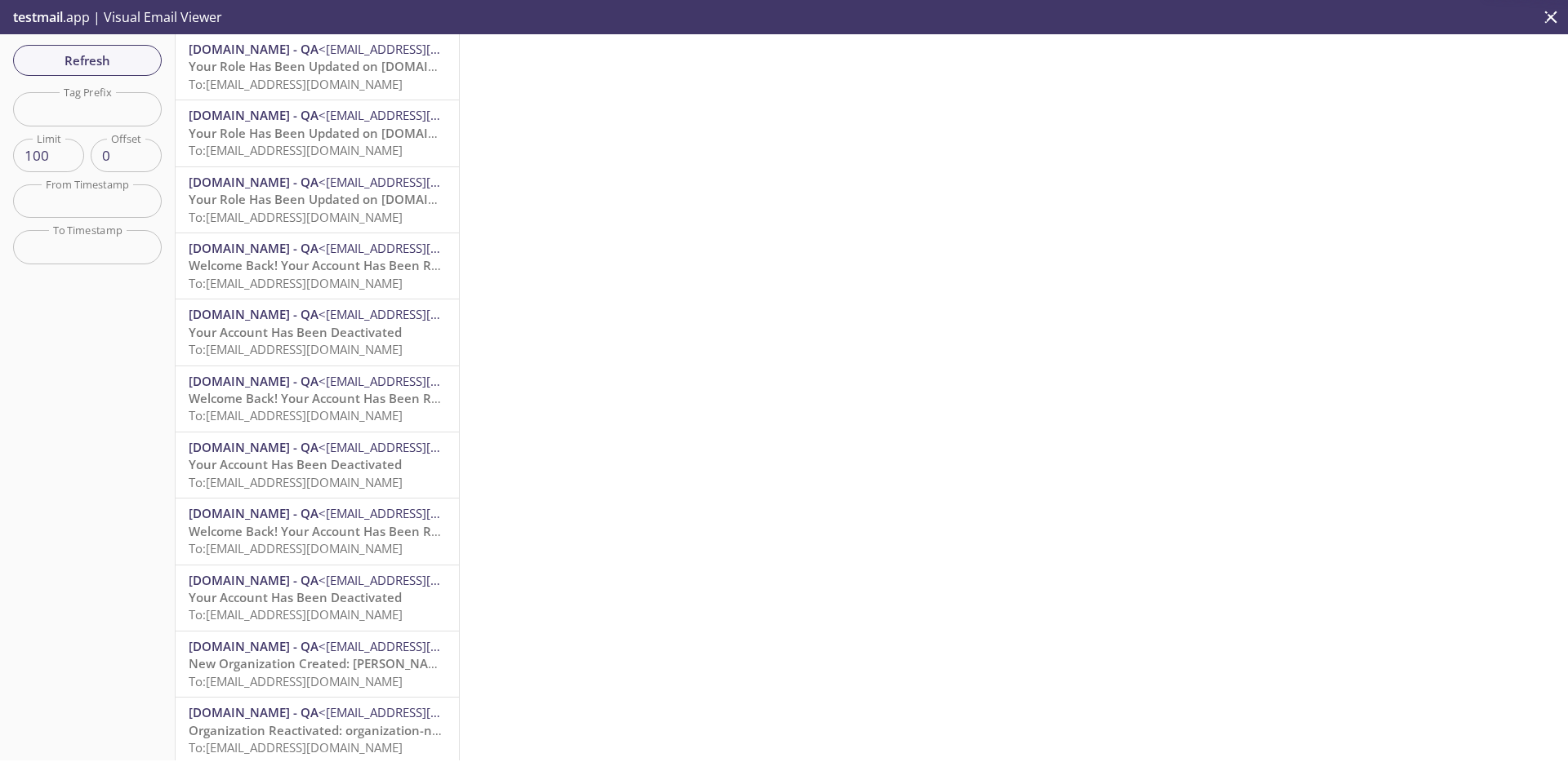
click at [284, 86] on span "To: [EMAIL_ADDRESS][DOMAIN_NAME]" at bounding box center [295, 84] width 214 height 16
